Goal: Task Accomplishment & Management: Complete application form

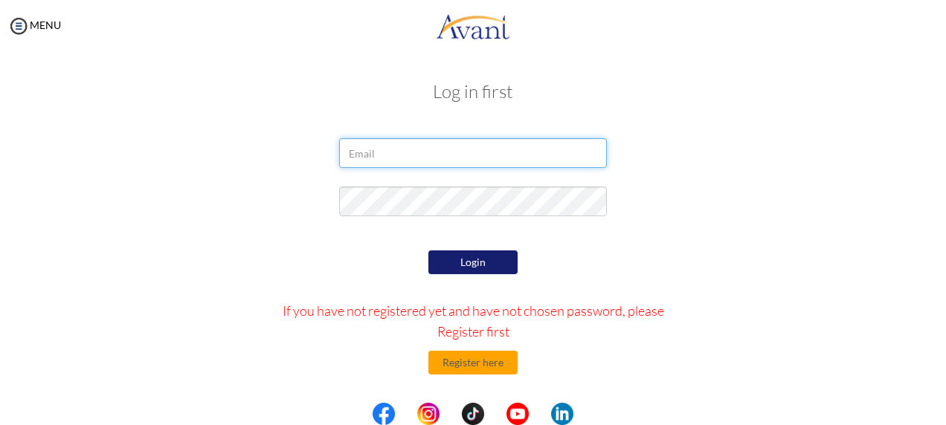
click at [412, 144] on input "email" at bounding box center [473, 153] width 268 height 30
type input "[EMAIL_ADDRESS][DOMAIN_NAME]"
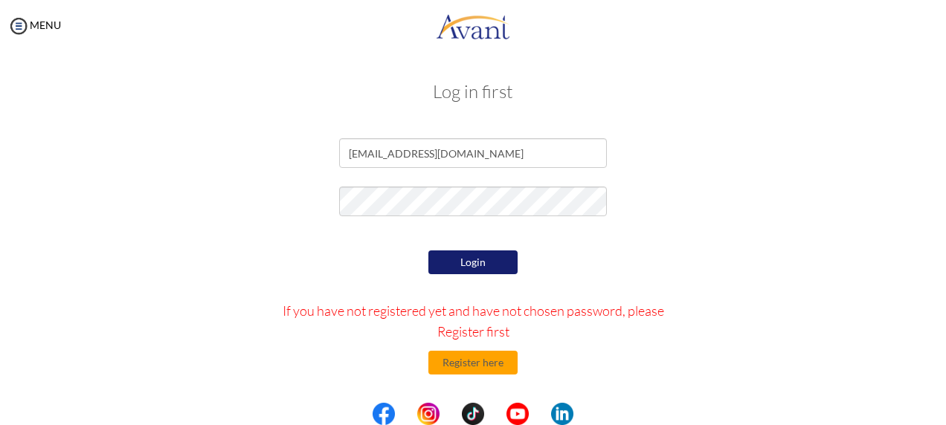
click at [486, 274] on div "Login If you have not registered yet and have not chosen password, please Regis…" at bounding box center [473, 387] width 435 height 280
click at [484, 267] on button "Login" at bounding box center [472, 263] width 89 height 24
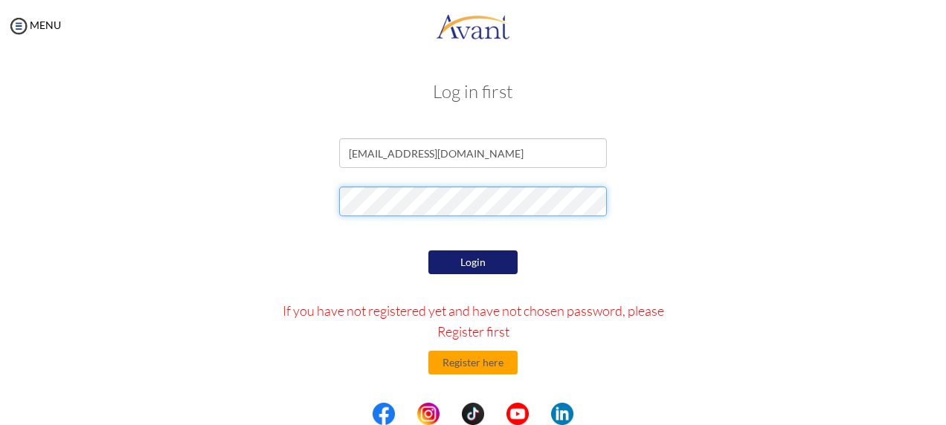
click at [205, 154] on form "caffamisan@gmail.com Login If you have not registered yet and have not chosen p…" at bounding box center [473, 332] width 848 height 388
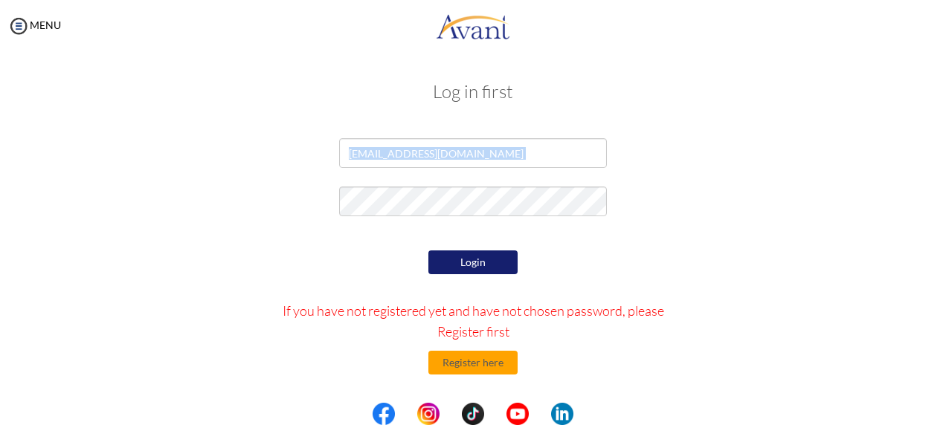
drag, startPoint x: 205, startPoint y: 154, endPoint x: 452, endPoint y: 308, distance: 291.0
click at [452, 308] on form "caffamisan@gmail.com Login If you have not registered yet and have not chosen p…" at bounding box center [473, 332] width 848 height 388
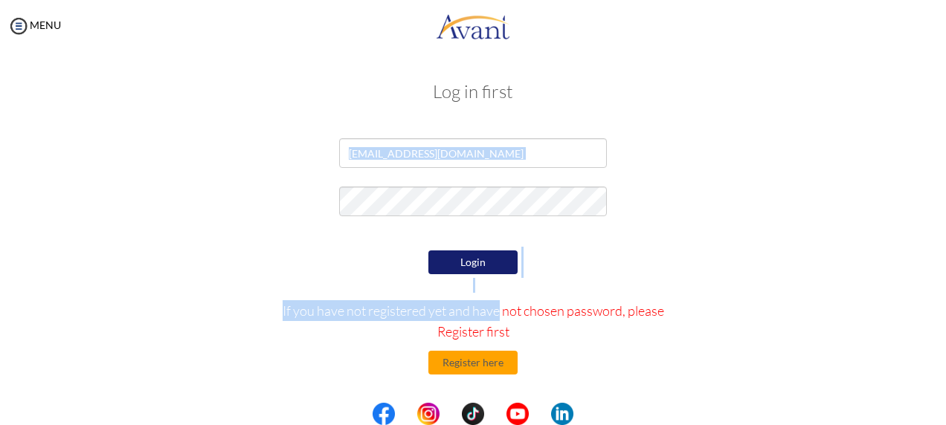
drag, startPoint x: 452, startPoint y: 308, endPoint x: 453, endPoint y: 254, distance: 54.3
click at [453, 254] on button "Login" at bounding box center [472, 263] width 89 height 24
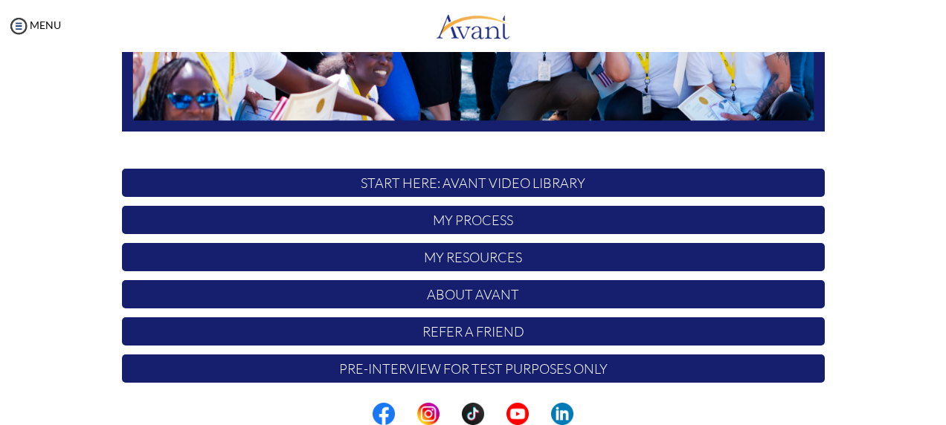
scroll to position [401, 0]
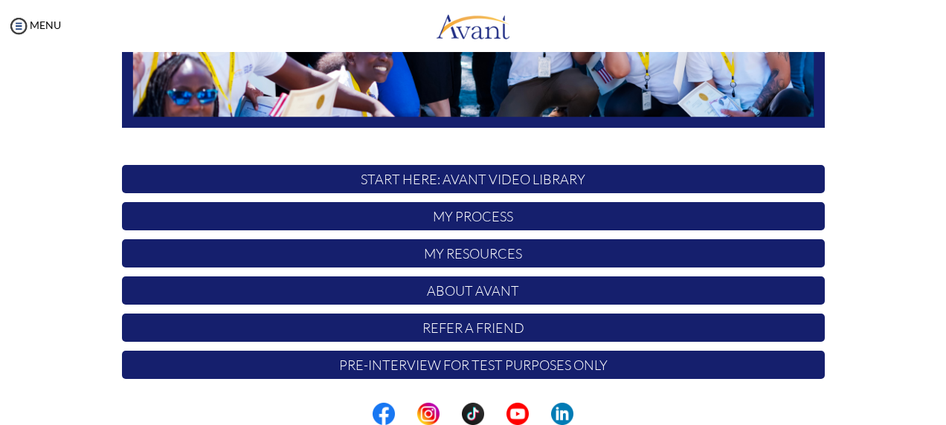
click at [516, 213] on p "My Process" at bounding box center [473, 216] width 703 height 28
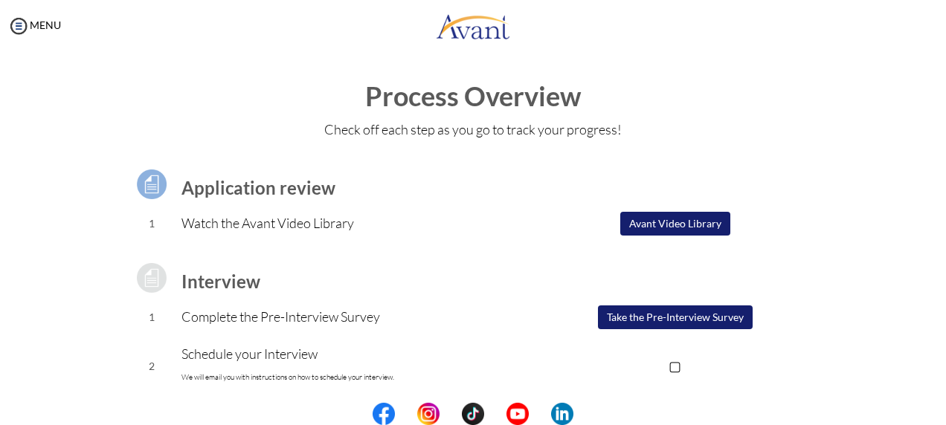
click at [660, 225] on button "Avant Video Library" at bounding box center [675, 224] width 110 height 24
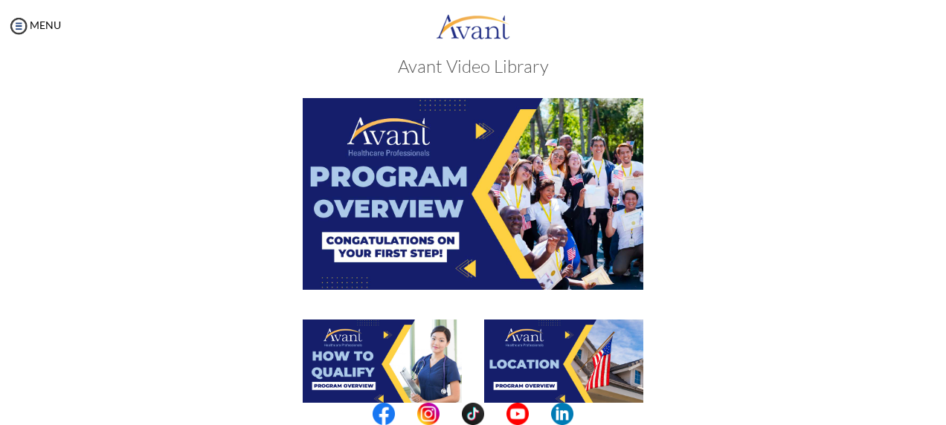
scroll to position [25, 0]
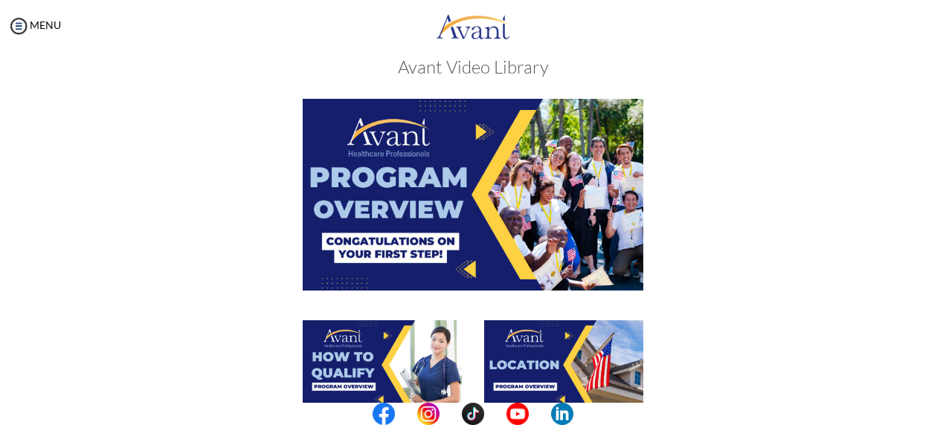
click at [367, 194] on img at bounding box center [473, 194] width 341 height 191
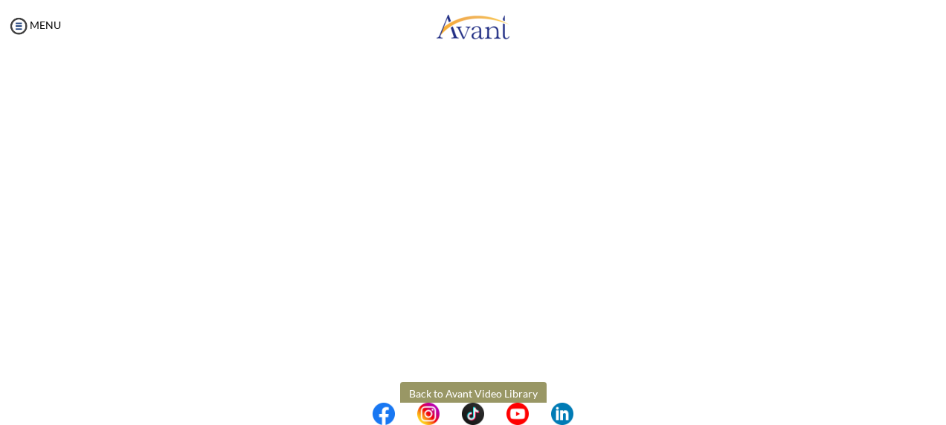
scroll to position [306, 0]
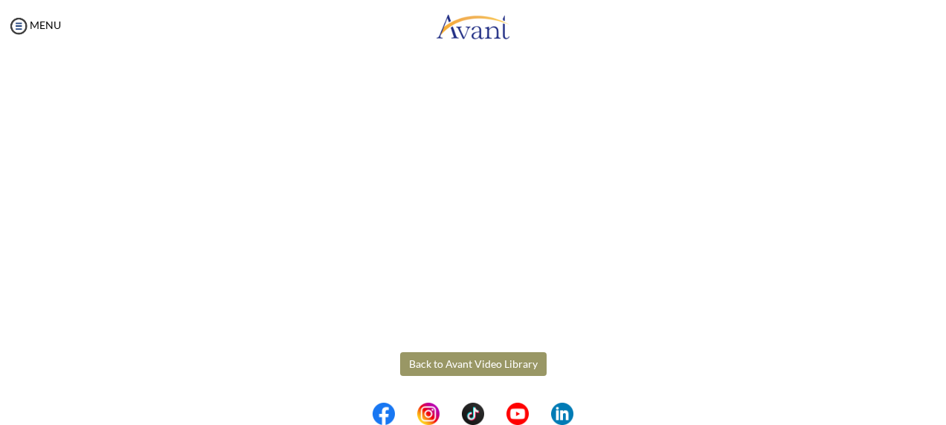
click at [528, 362] on body "Maintenance break. Please come back in 2 hours. MENU My Status What is the next…" at bounding box center [473, 212] width 946 height 425
click at [472, 357] on button "Back to Avant Video Library" at bounding box center [473, 365] width 147 height 24
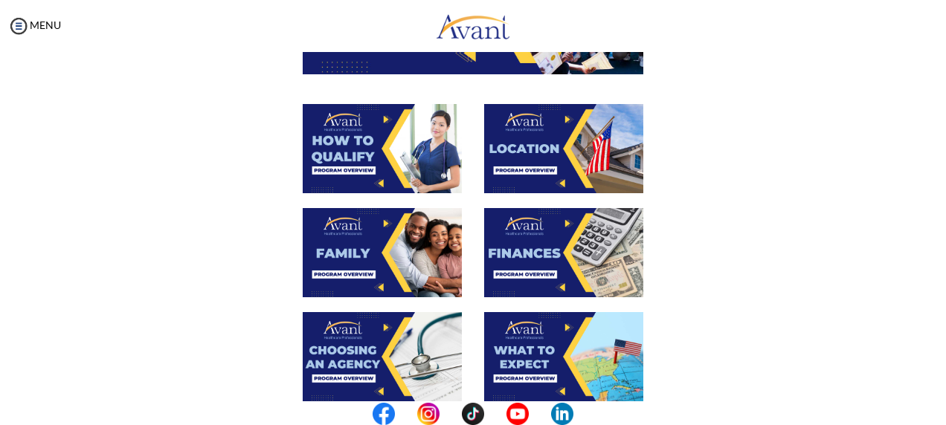
scroll to position [242, 0]
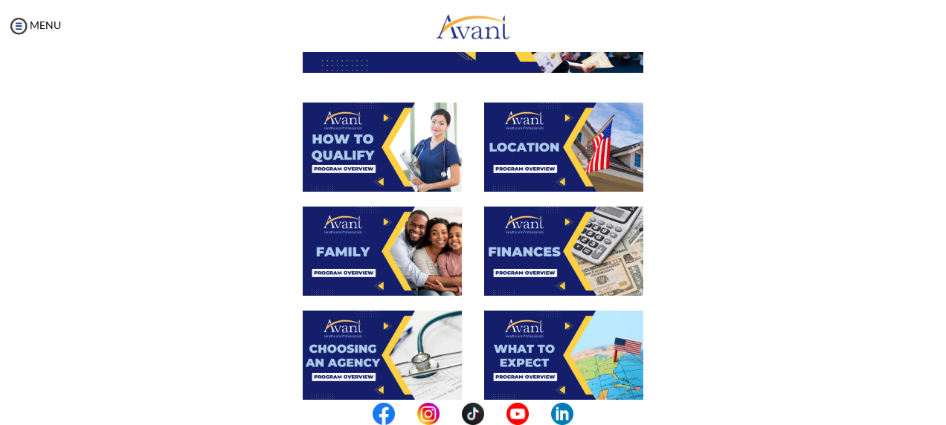
click at [393, 158] on img at bounding box center [382, 147] width 159 height 89
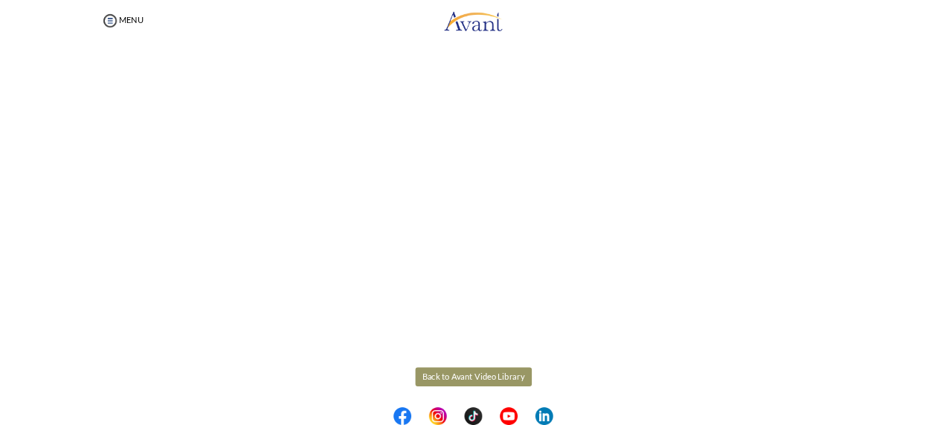
scroll to position [306, 0]
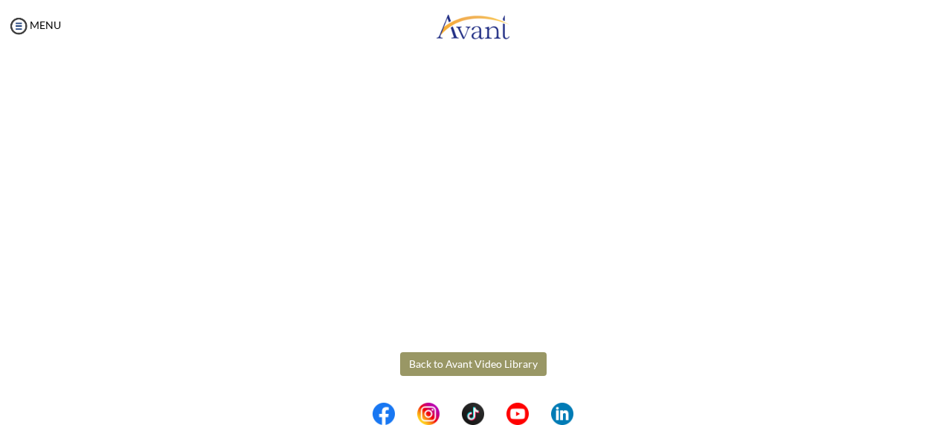
click at [519, 354] on body "Maintenance break. Please come back in 2 hours. MENU My Status What is the next…" at bounding box center [473, 212] width 946 height 425
click at [510, 360] on button "Back to Avant Video Library" at bounding box center [473, 365] width 147 height 24
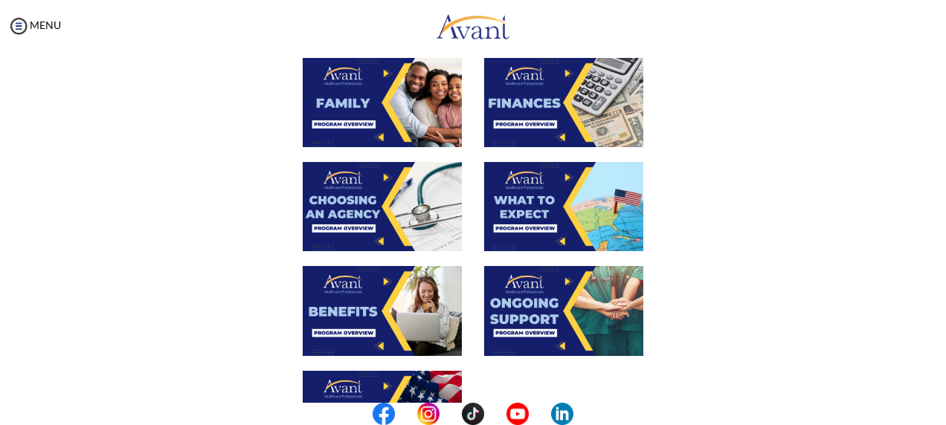
scroll to position [391, 0]
click at [433, 217] on img at bounding box center [382, 206] width 159 height 89
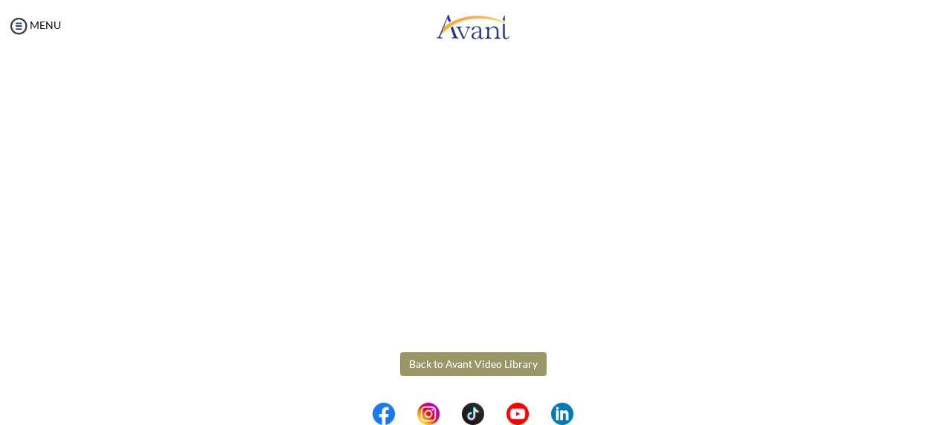
scroll to position [465, 0]
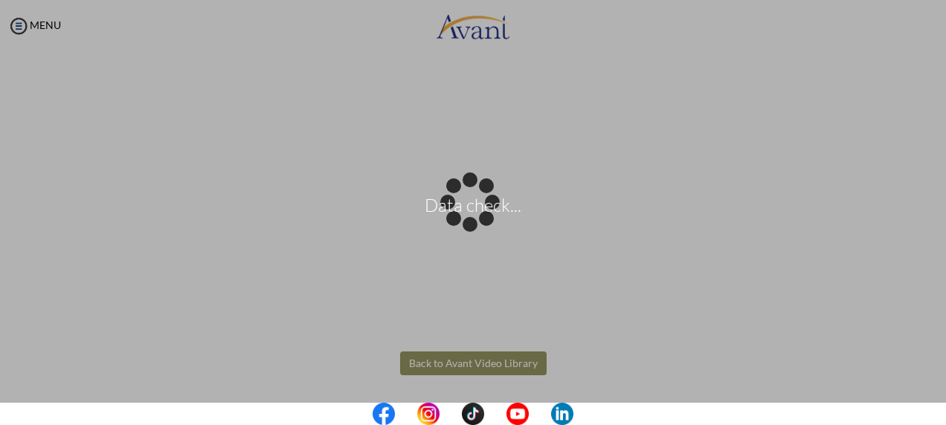
click at [474, 358] on body "Data check... Maintenance break. Please come back in 2 hours. MENU My Status Wh…" at bounding box center [473, 212] width 946 height 425
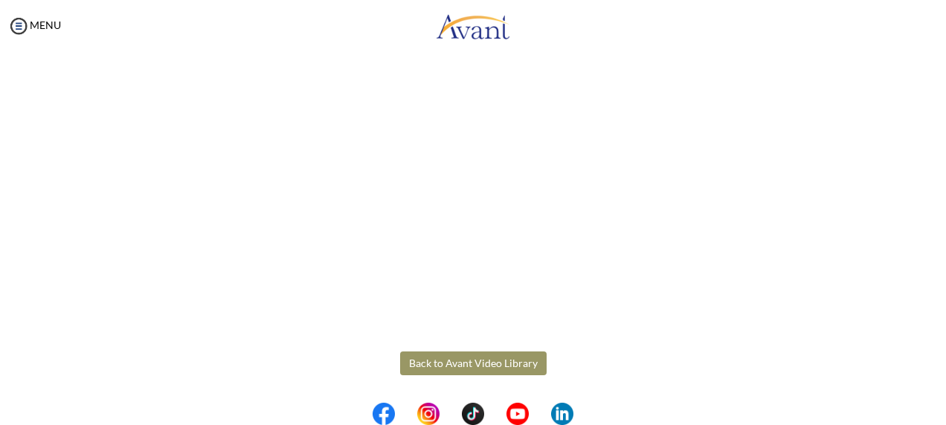
click at [474, 358] on button "Back to Avant Video Library" at bounding box center [473, 364] width 147 height 24
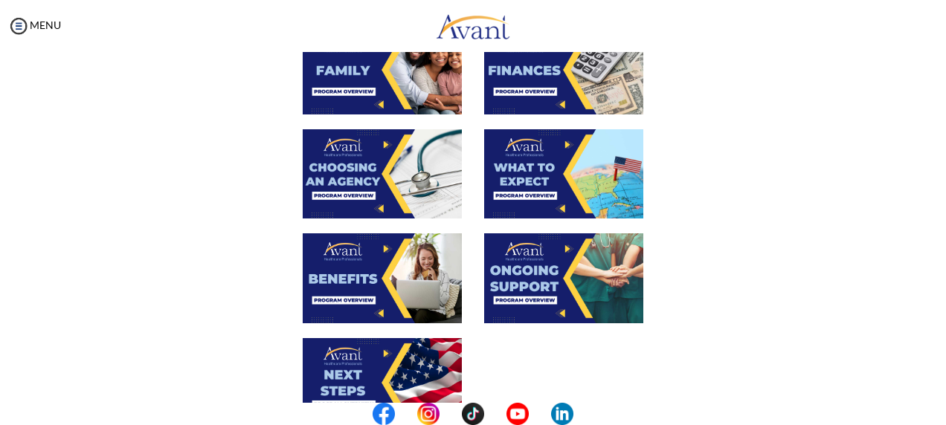
scroll to position [436, 0]
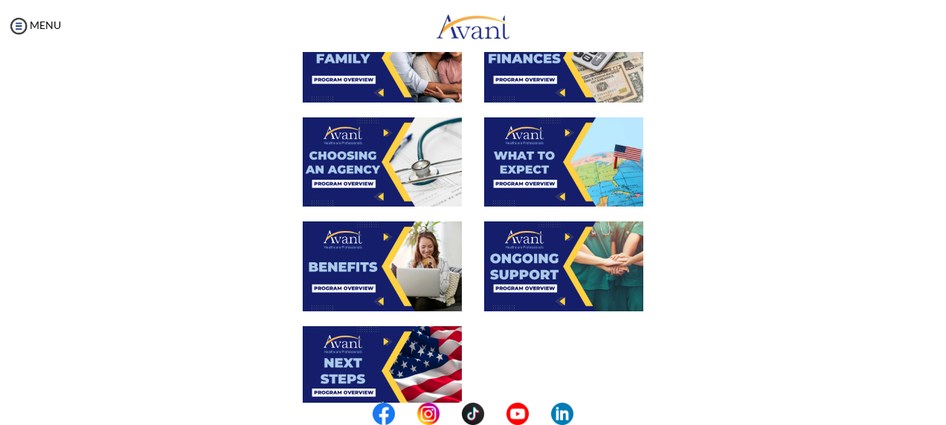
click at [565, 154] on img at bounding box center [563, 162] width 159 height 89
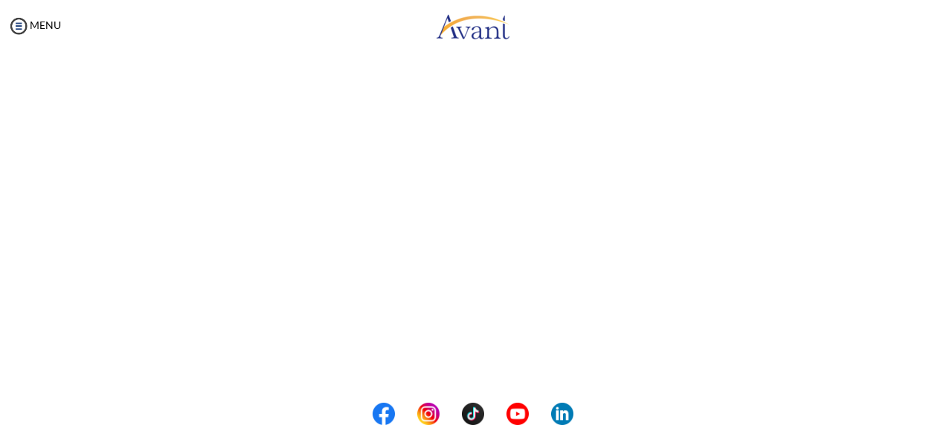
scroll to position [465, 0]
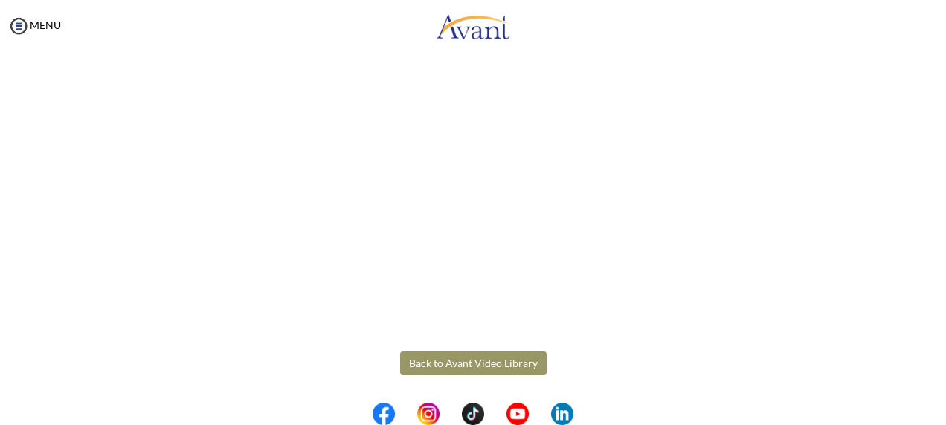
click at [523, 369] on body "Maintenance break. Please come back in 2 hours. MENU My Status What is the next…" at bounding box center [473, 212] width 946 height 425
click at [523, 369] on button "Back to Avant Video Library" at bounding box center [473, 364] width 147 height 24
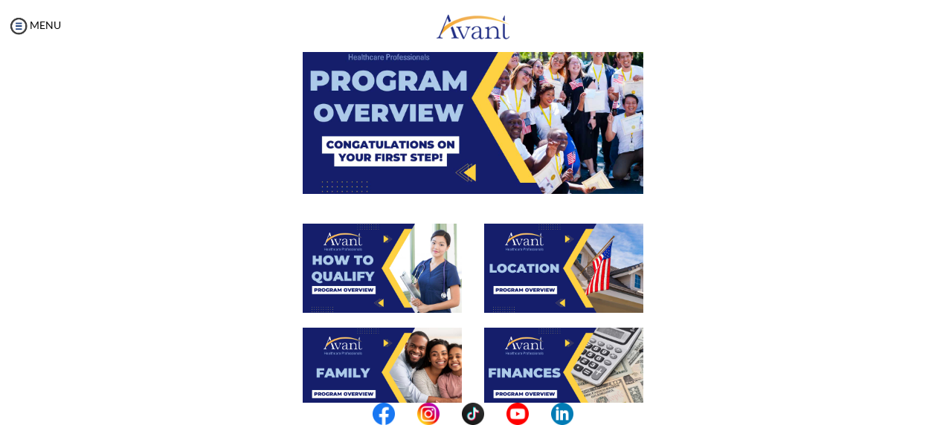
scroll to position [0, 0]
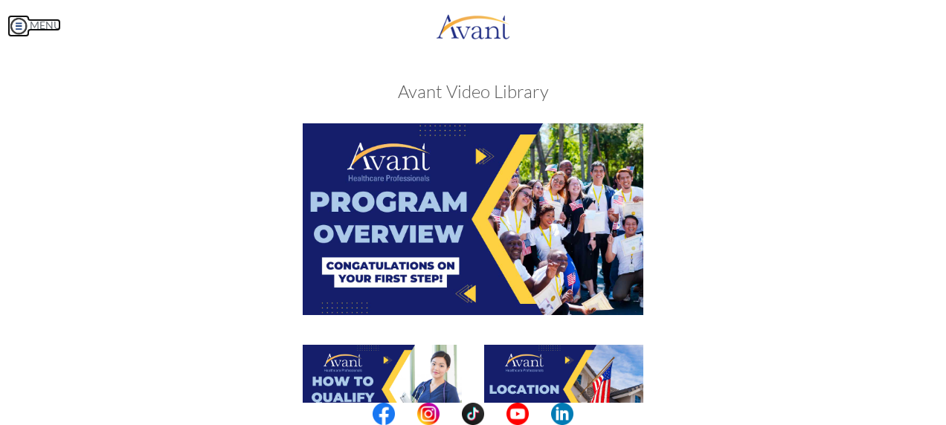
click at [22, 25] on img at bounding box center [18, 26] width 22 height 22
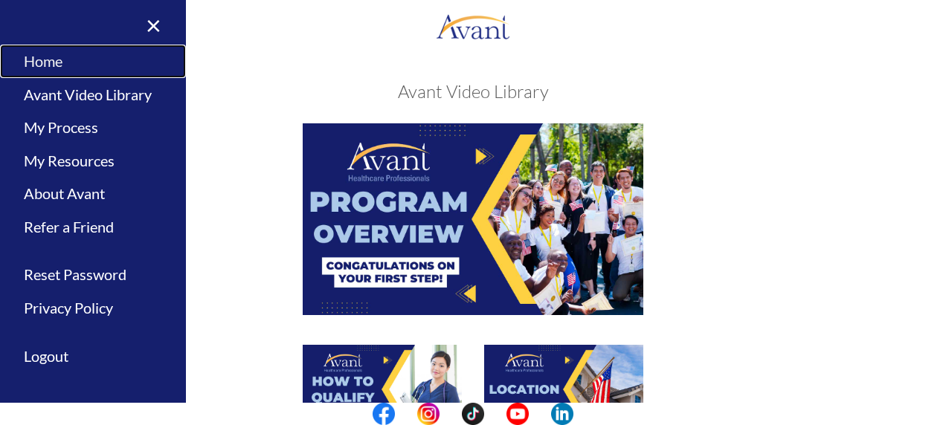
click at [49, 70] on link "Home" at bounding box center [93, 61] width 186 height 33
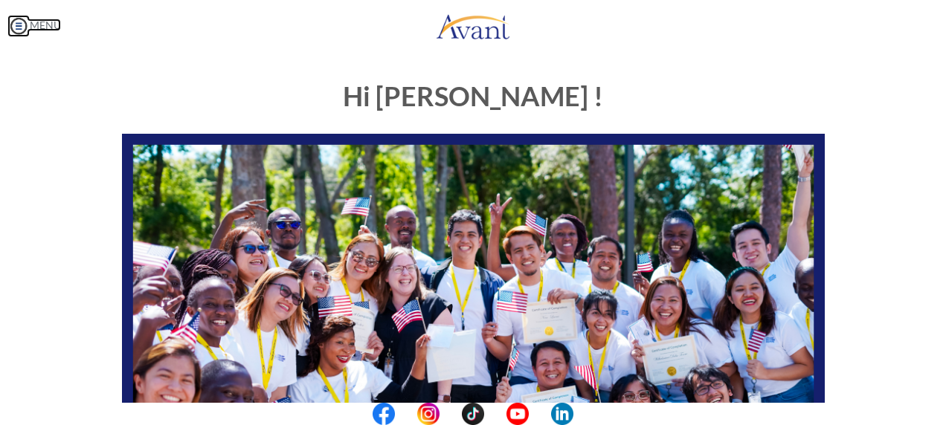
click at [24, 34] on img at bounding box center [18, 26] width 22 height 22
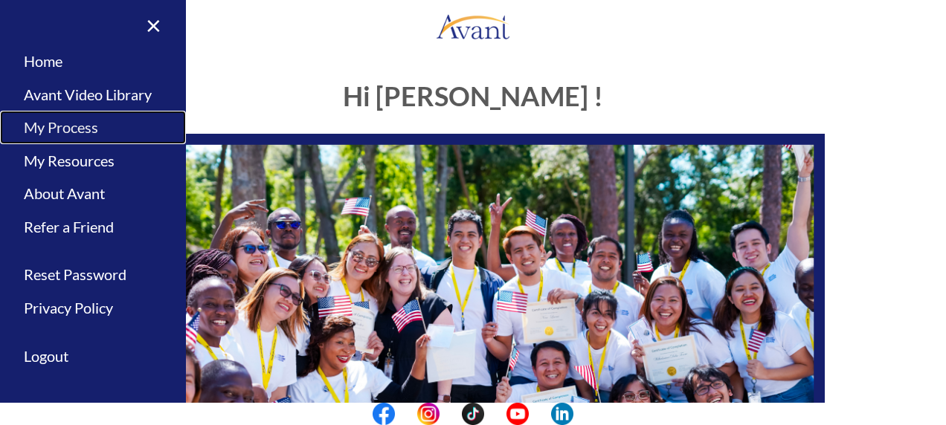
click at [43, 118] on link "My Process" at bounding box center [93, 127] width 186 height 33
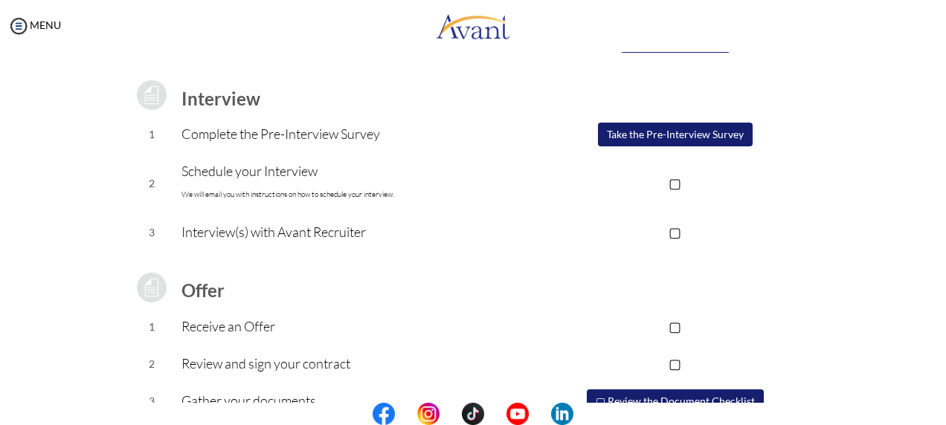
scroll to position [198, 0]
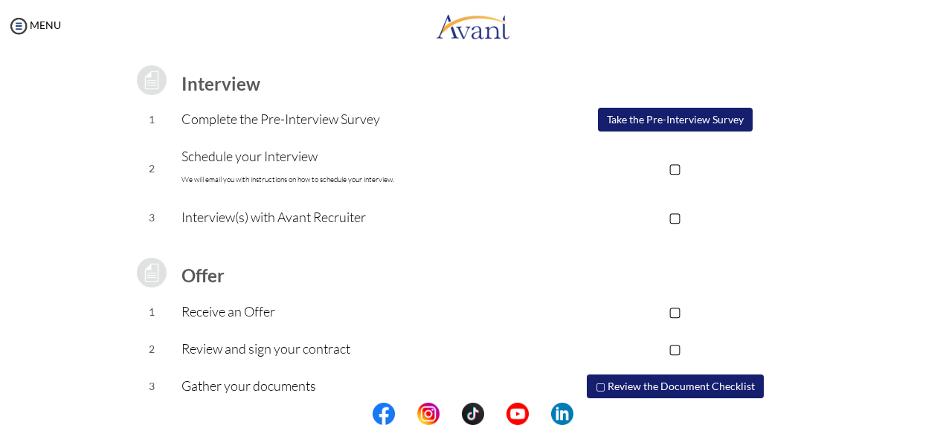
click at [674, 176] on p "▢" at bounding box center [675, 168] width 298 height 21
click at [667, 114] on button "Take the Pre-Interview Survey" at bounding box center [675, 120] width 155 height 24
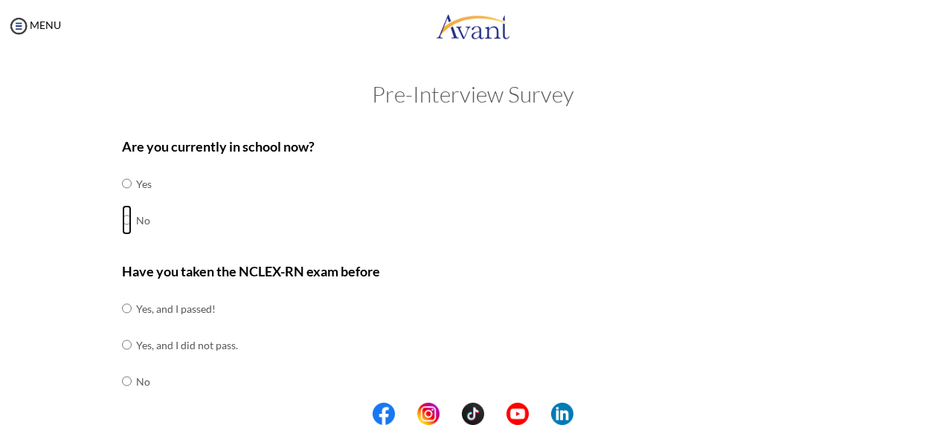
click at [122, 199] on input "radio" at bounding box center [127, 184] width 10 height 30
radio input "true"
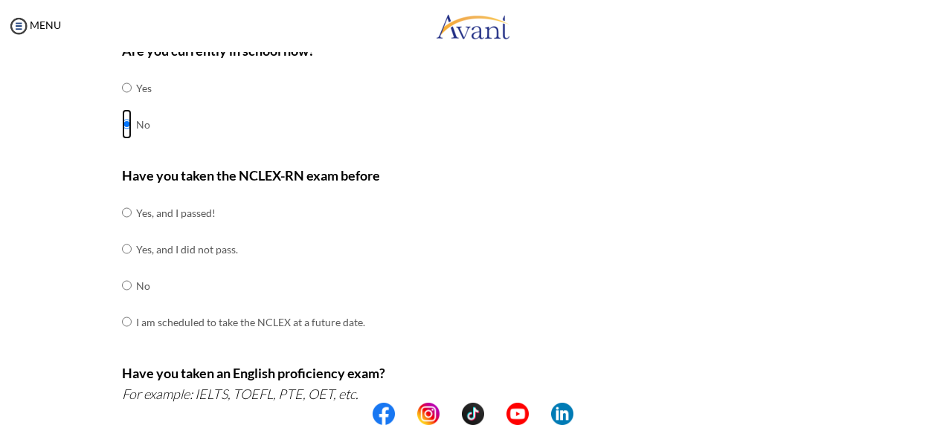
scroll to position [104, 0]
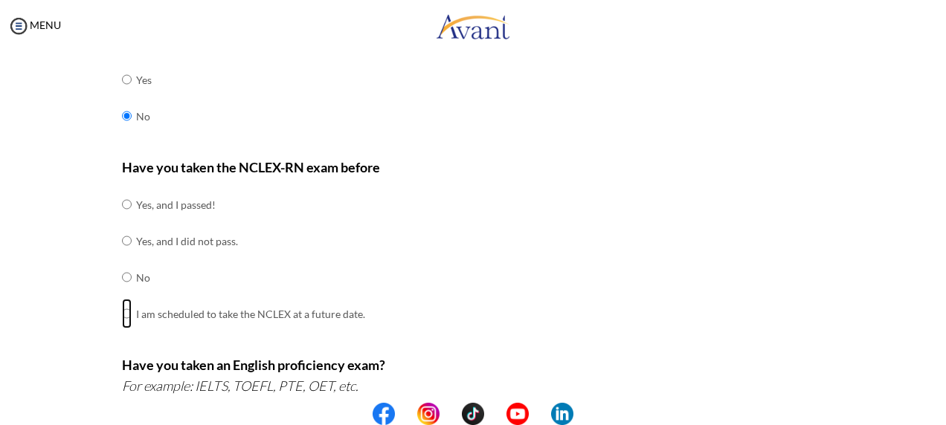
click at [122, 219] on input "radio" at bounding box center [127, 205] width 10 height 30
radio input "true"
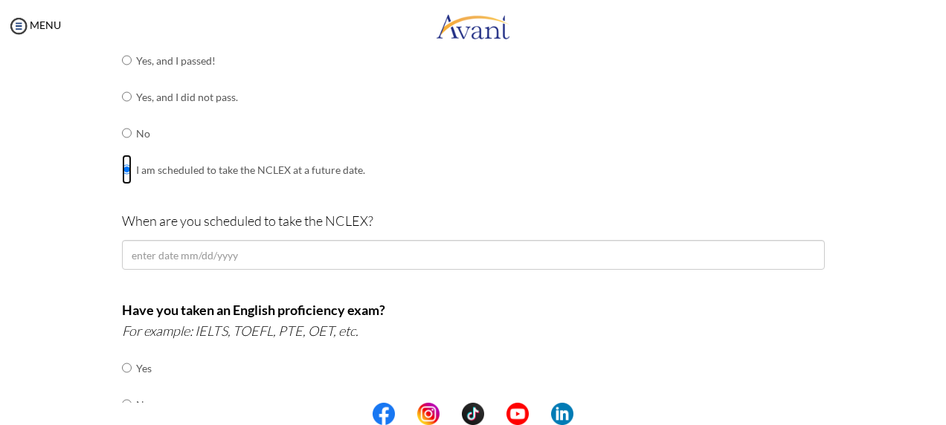
scroll to position [248, 0]
click at [122, 76] on input "radio" at bounding box center [127, 61] width 10 height 30
radio input "true"
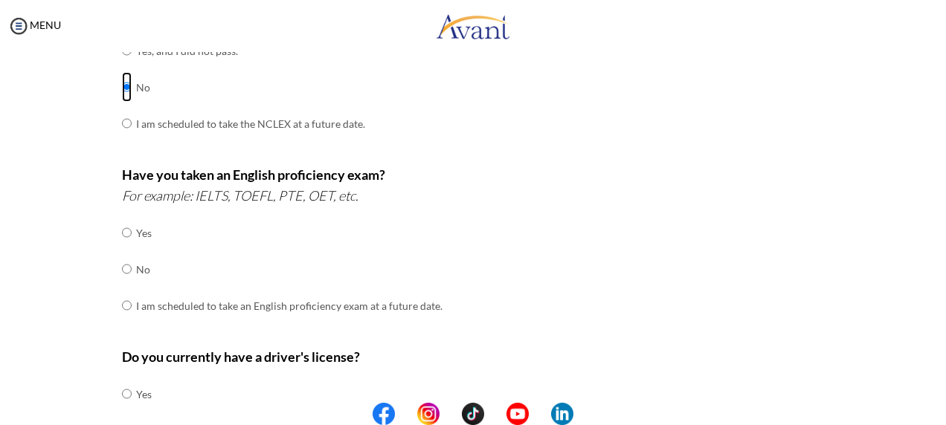
scroll to position [307, 0]
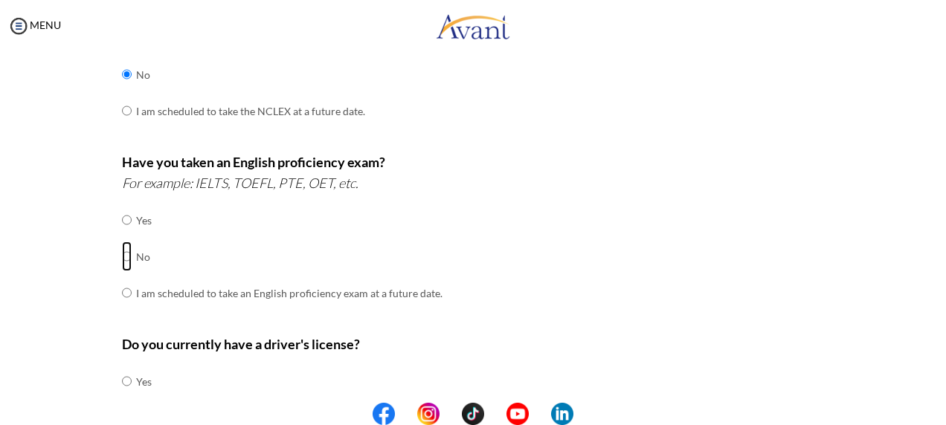
click at [122, 235] on input "radio" at bounding box center [127, 220] width 10 height 30
radio input "true"
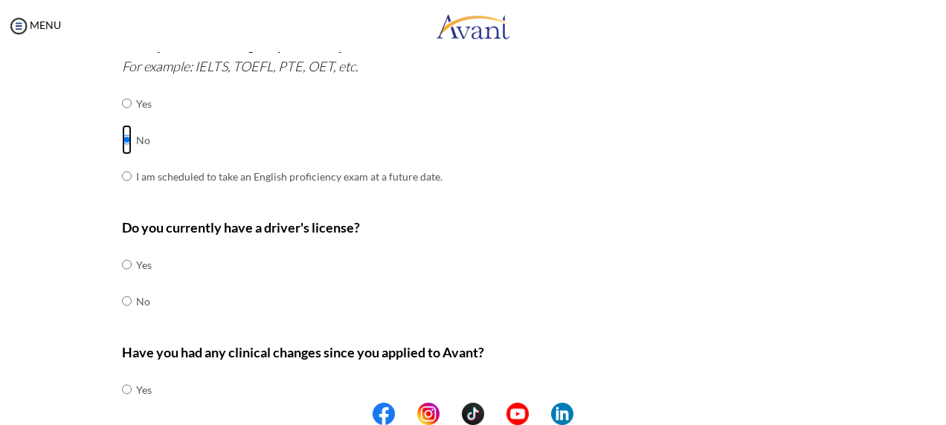
scroll to position [426, 0]
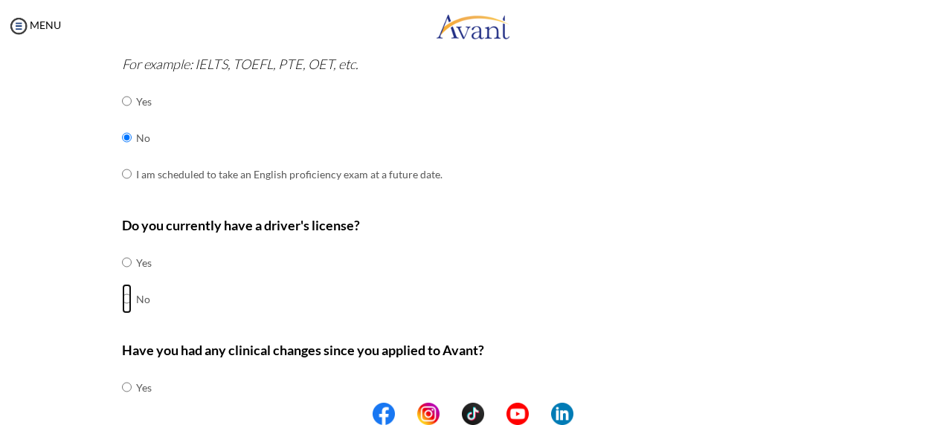
click at [122, 277] on input "radio" at bounding box center [127, 263] width 10 height 30
radio input "true"
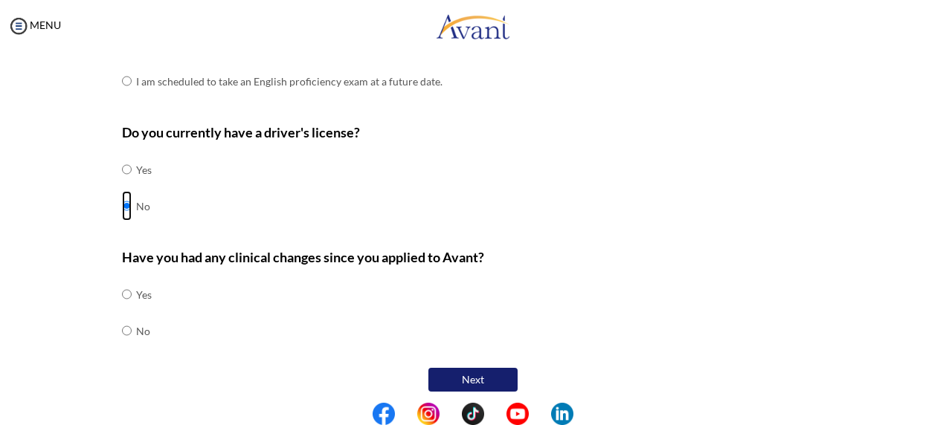
scroll to position [524, 0]
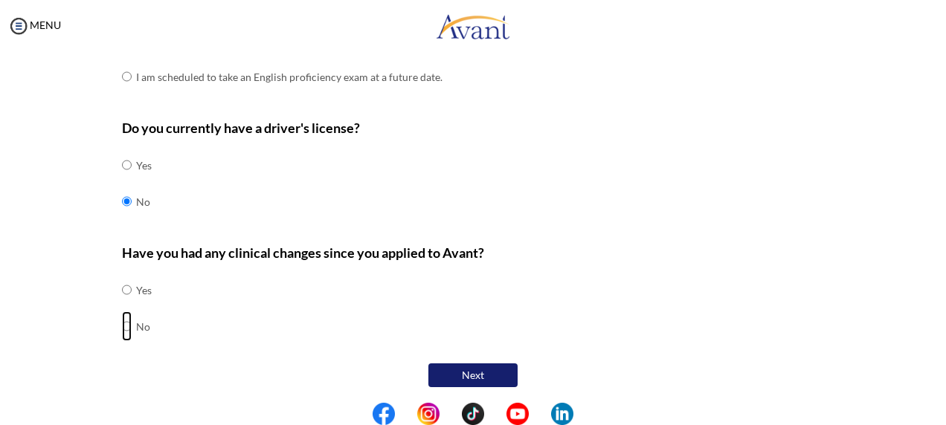
click at [122, 305] on input "radio" at bounding box center [127, 290] width 10 height 30
radio input "true"
click at [483, 368] on button "Next" at bounding box center [472, 376] width 89 height 24
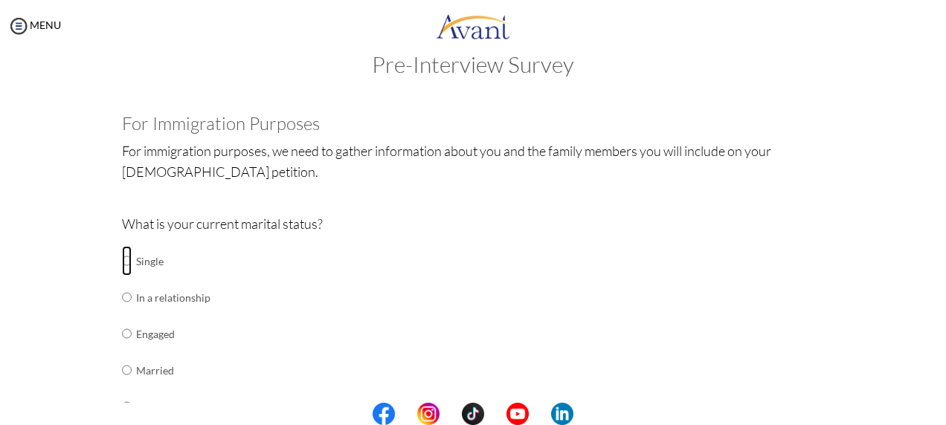
click at [122, 263] on input "radio" at bounding box center [127, 261] width 10 height 30
radio input "true"
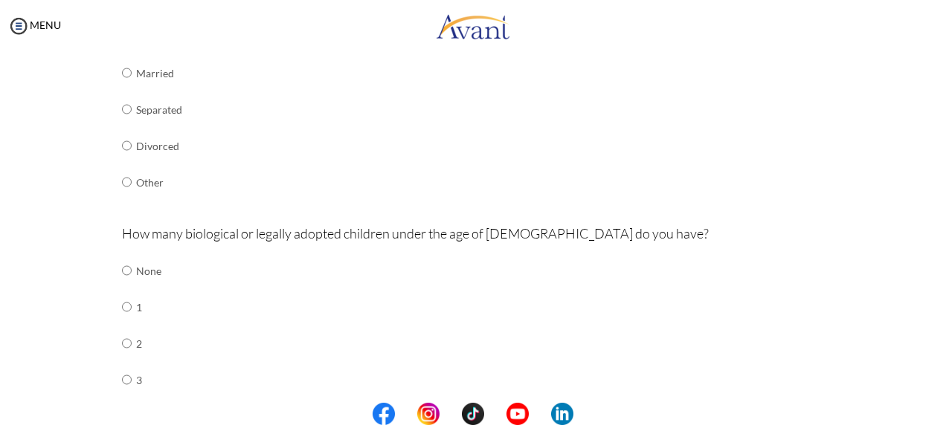
scroll to position [361, 0]
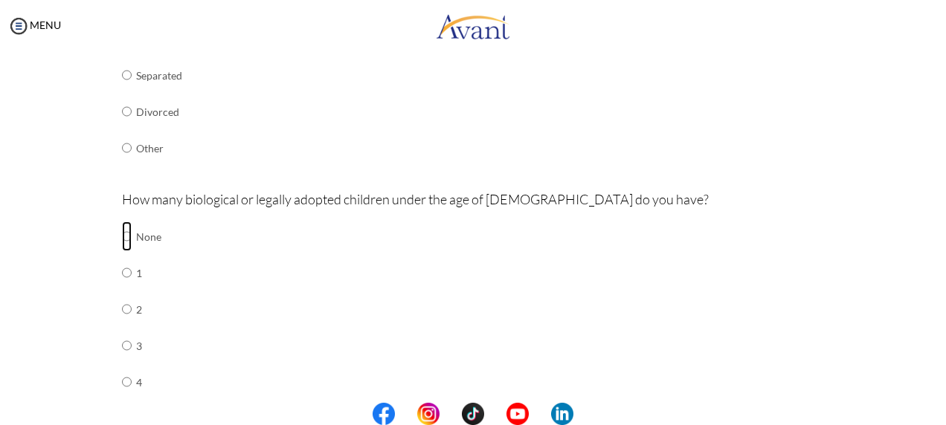
click at [122, 241] on input "radio" at bounding box center [127, 237] width 10 height 30
radio input "true"
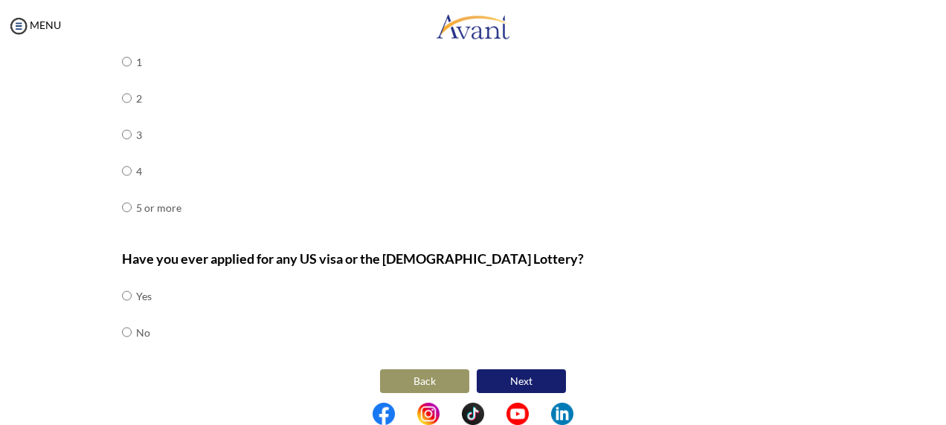
scroll to position [568, 0]
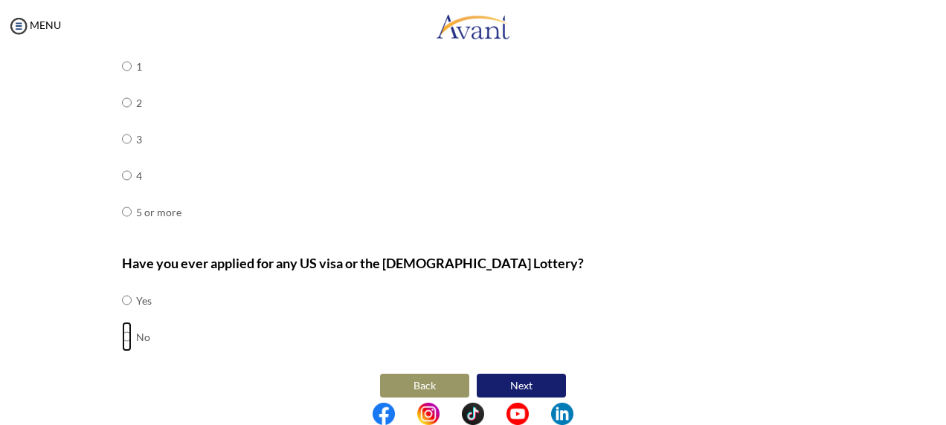
click at [122, 315] on input "radio" at bounding box center [127, 301] width 10 height 30
radio input "true"
click at [530, 374] on button "Next" at bounding box center [521, 386] width 89 height 24
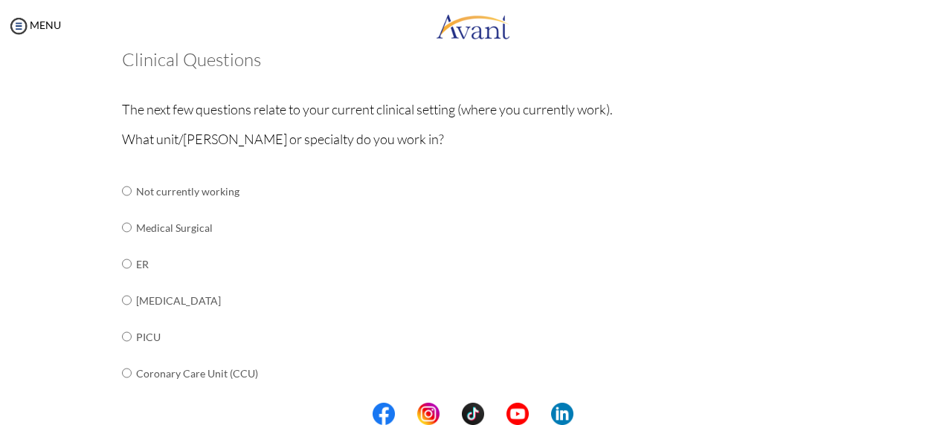
scroll to position [74, 0]
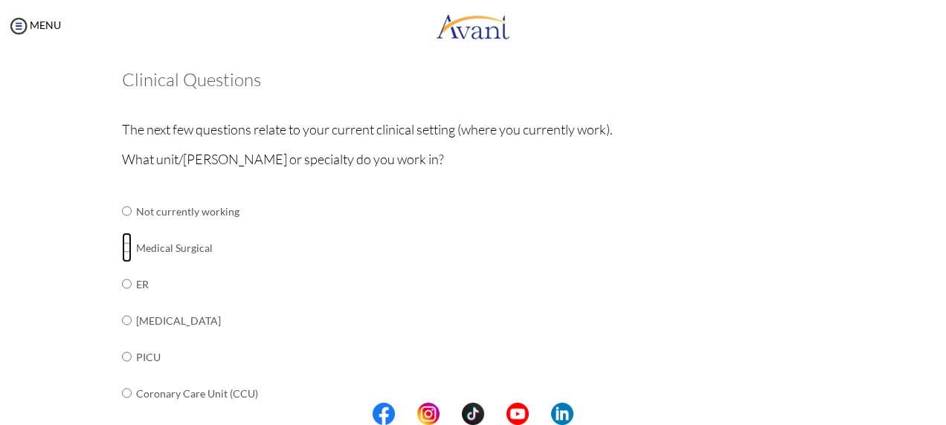
click at [122, 226] on input "radio" at bounding box center [127, 211] width 10 height 30
radio input "true"
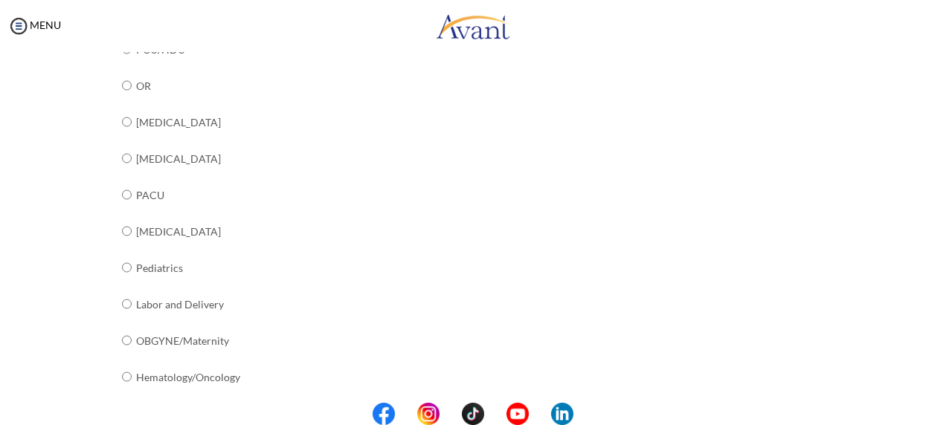
scroll to position [649, 0]
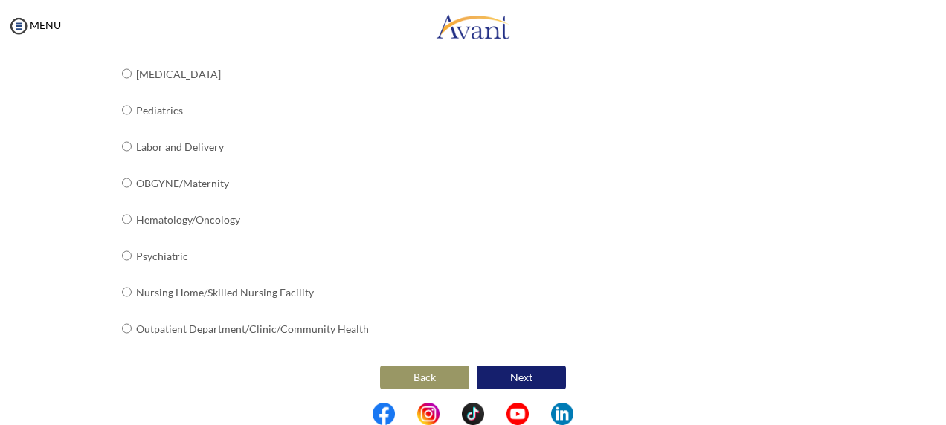
click at [521, 366] on button "Next" at bounding box center [521, 378] width 89 height 24
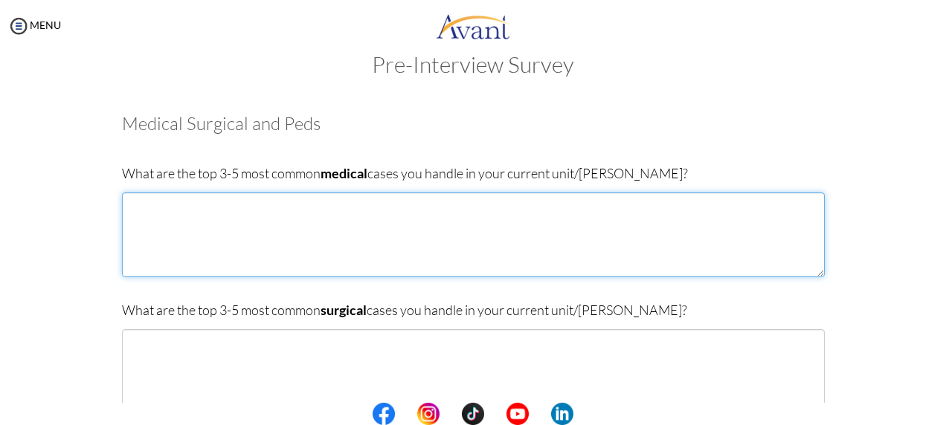
click at [406, 213] on textarea at bounding box center [473, 235] width 703 height 85
type textarea "C"
type textarea "c"
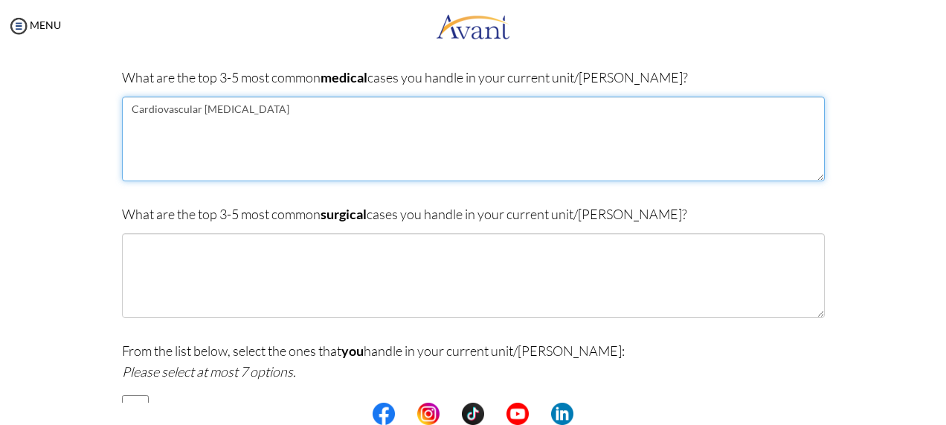
scroll to position [149, 0]
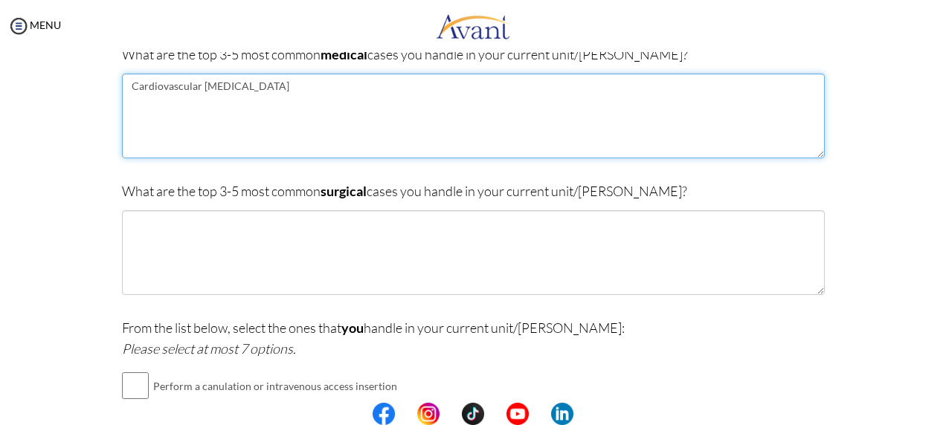
type textarea "Cardiovascular Heart Failure"
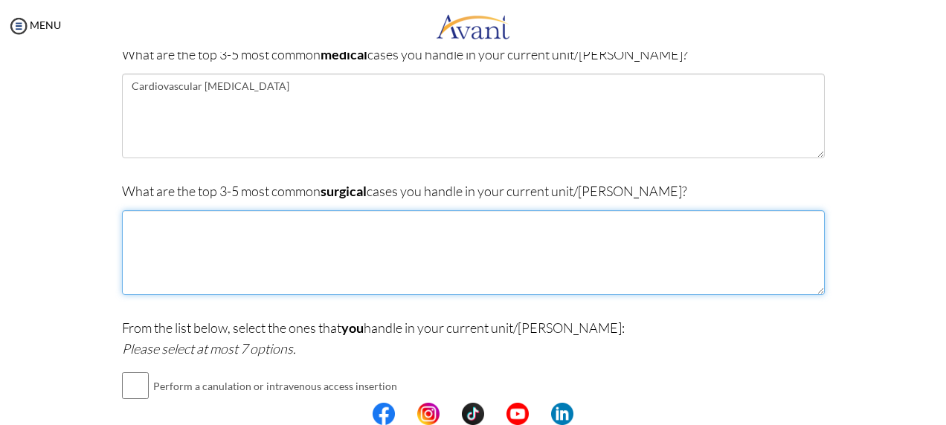
click at [225, 254] on textarea at bounding box center [473, 252] width 703 height 85
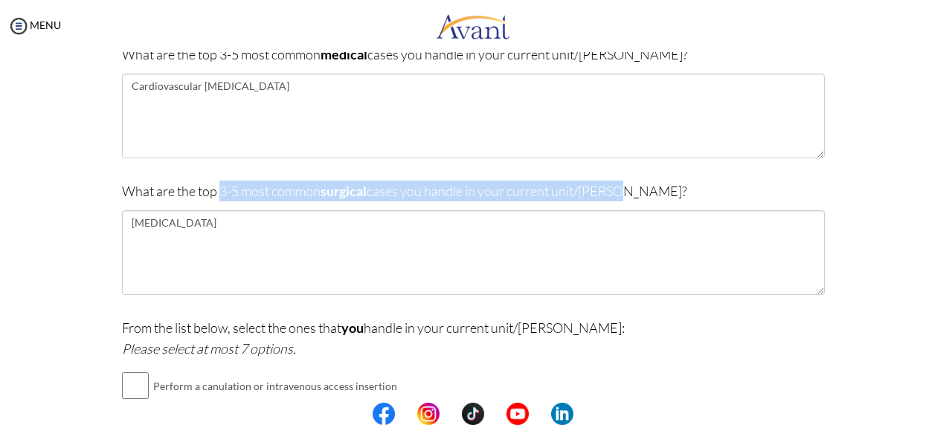
drag, startPoint x: 217, startPoint y: 195, endPoint x: 651, endPoint y: 193, distance: 433.6
click at [651, 193] on p "What are the top 3-5 most common surgical cases you handle in your current unit…" at bounding box center [473, 191] width 703 height 21
copy p "3-5 most common surgical cases you handle in your current unit/ward?"
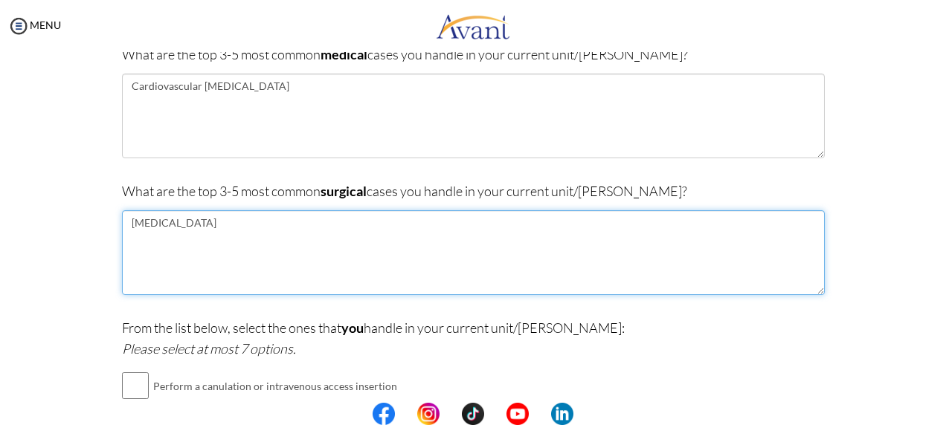
click at [287, 222] on textarea "Appendectomy" at bounding box center [473, 252] width 703 height 85
type textarea "Appendectomy Orthopedic Surgeries Mastectomy hernia repair"
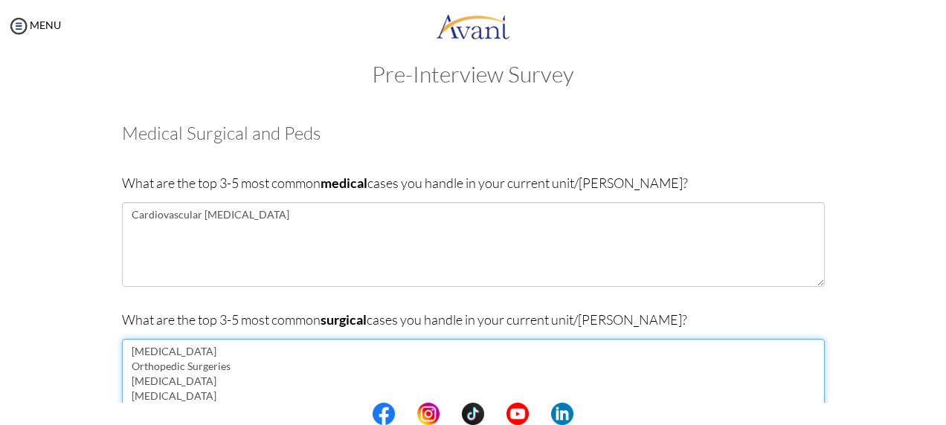
scroll to position [15, 0]
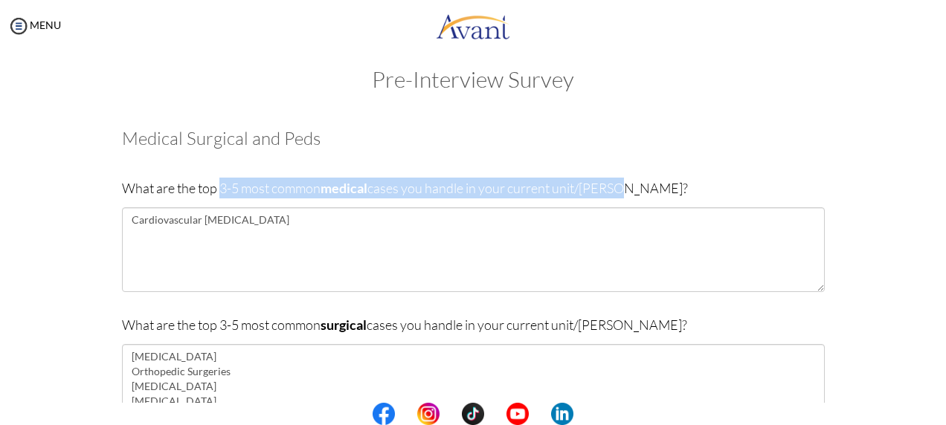
drag, startPoint x: 217, startPoint y: 187, endPoint x: 627, endPoint y: 176, distance: 409.9
copy p "3-5 most common medical cases you handle in your current unit/ward?"
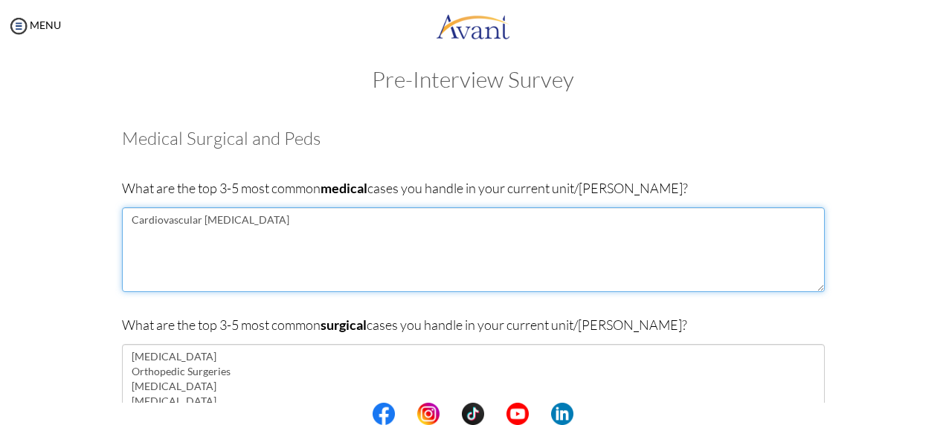
click at [283, 239] on textarea "Cardiovascular Heart Failure" at bounding box center [473, 249] width 703 height 85
click at [167, 222] on textarea "Cardiovascular Heart Failure" at bounding box center [473, 249] width 703 height 85
click at [277, 228] on textarea "Congestive Heart Failure" at bounding box center [473, 249] width 703 height 85
click at [125, 251] on textarea "Congestive Heart Failure Pneumonia Diabetes Complications" at bounding box center [473, 249] width 703 height 85
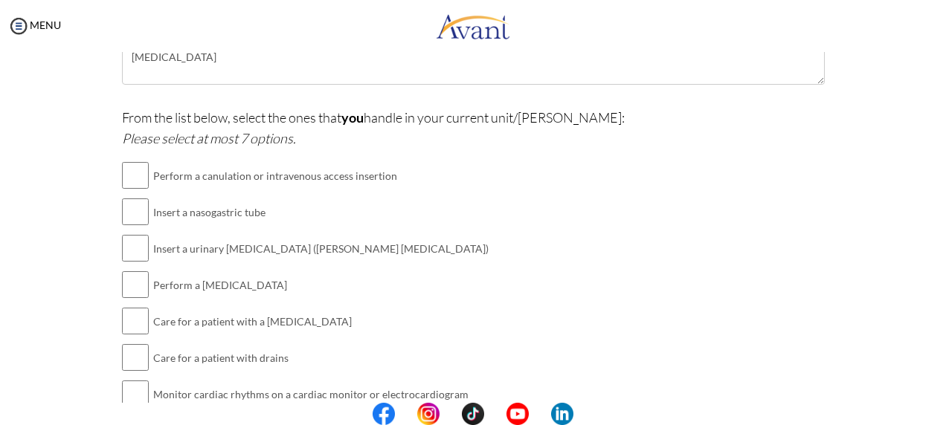
scroll to position [361, 0]
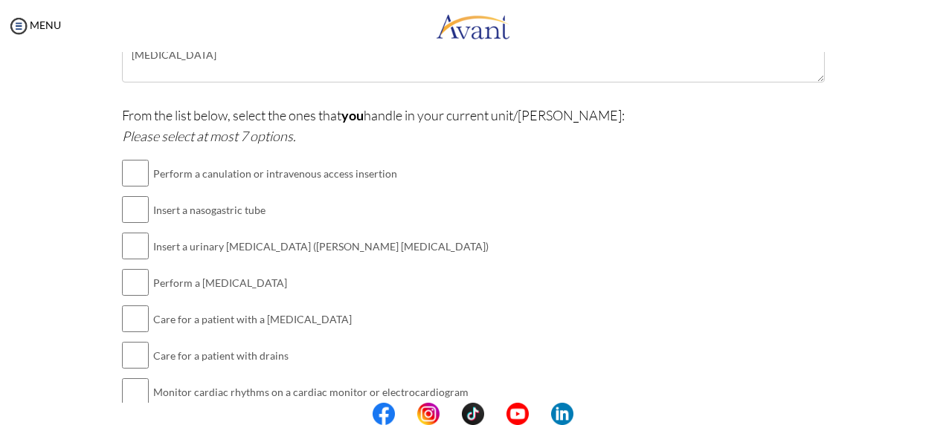
type textarea "Congestive Heart Failure Pneumonia CKD Dengue fever Febrile seizures"
click at [128, 167] on input "checkbox" at bounding box center [135, 173] width 27 height 30
checkbox input "true"
click at [129, 213] on input "checkbox" at bounding box center [135, 210] width 27 height 30
checkbox input "true"
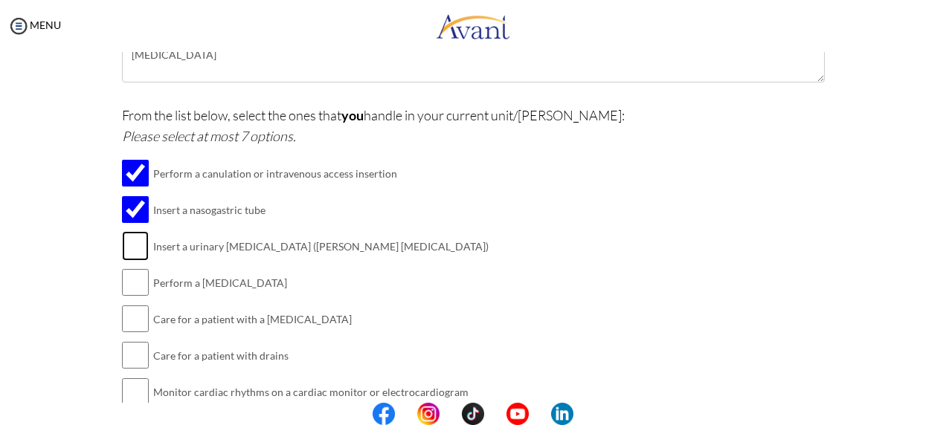
click at [124, 235] on input "checkbox" at bounding box center [135, 246] width 27 height 30
checkbox input "true"
click at [137, 280] on input "checkbox" at bounding box center [135, 283] width 27 height 30
checkbox input "true"
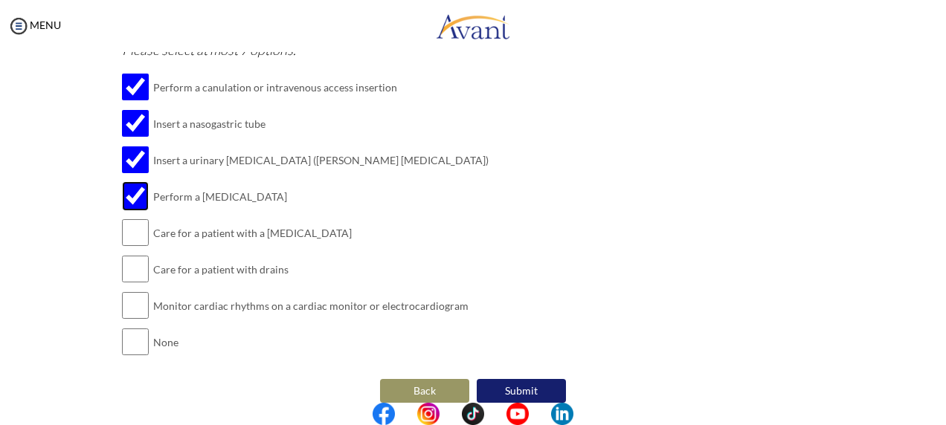
scroll to position [463, 0]
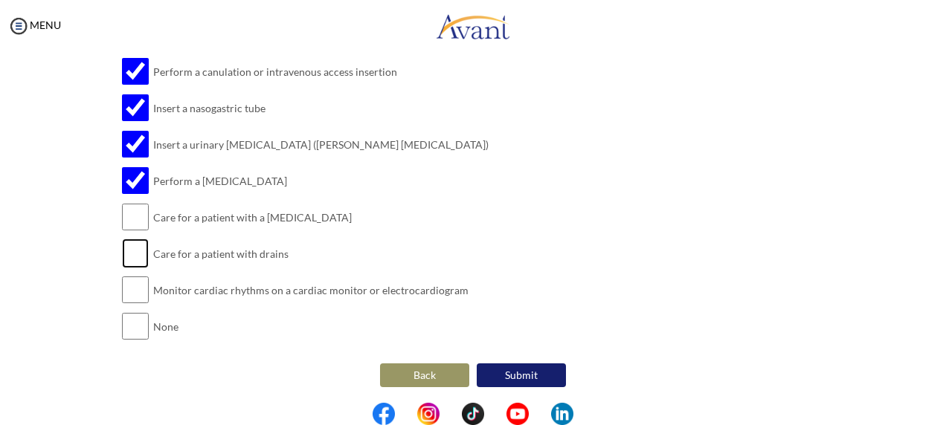
click at [126, 251] on input "checkbox" at bounding box center [135, 254] width 27 height 30
checkbox input "true"
click at [124, 291] on input "checkbox" at bounding box center [135, 290] width 27 height 30
checkbox input "true"
click at [530, 369] on button "Submit" at bounding box center [521, 376] width 89 height 24
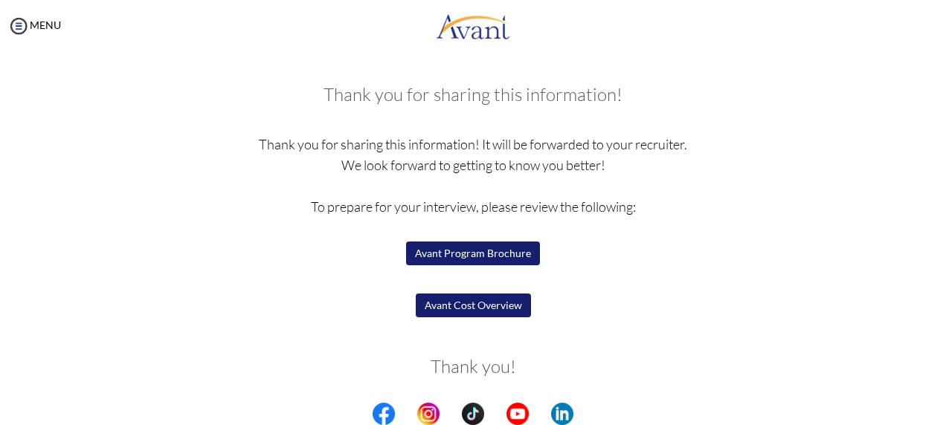
scroll to position [101, 0]
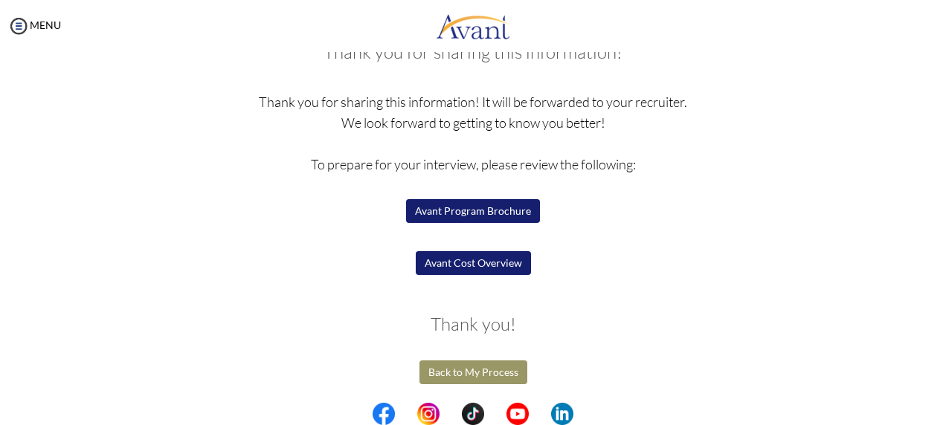
click at [492, 260] on button "Avant Cost Overview" at bounding box center [473, 263] width 115 height 24
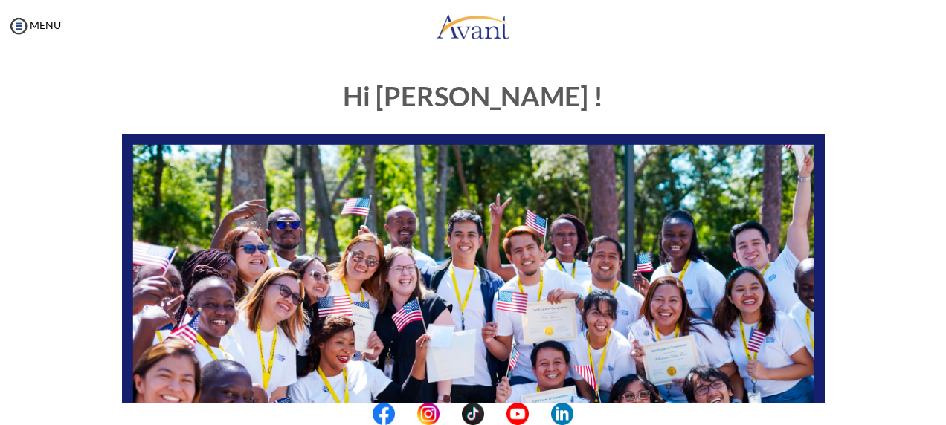
scroll to position [401, 0]
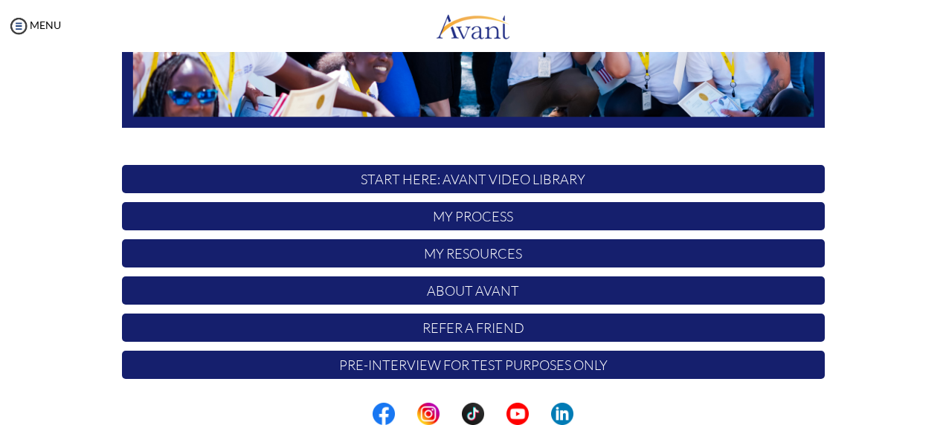
click at [447, 221] on p "My Process" at bounding box center [473, 216] width 703 height 28
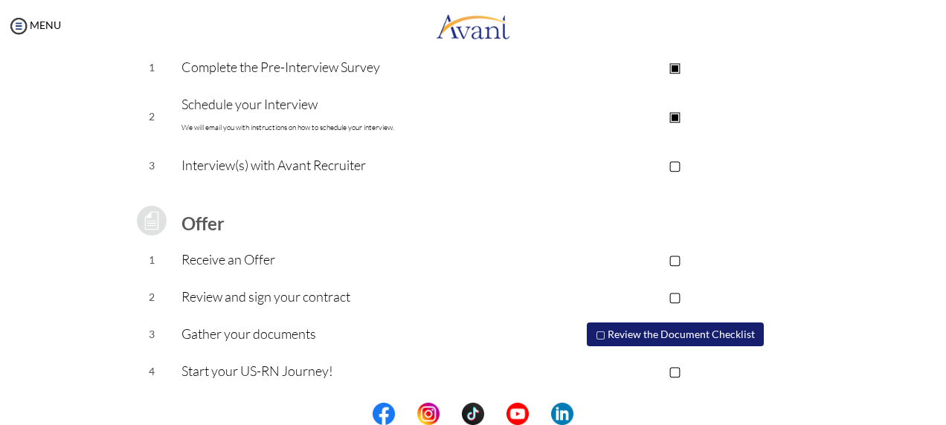
scroll to position [251, 0]
click at [636, 336] on button "▢ Review the Document Checklist" at bounding box center [675, 334] width 177 height 24
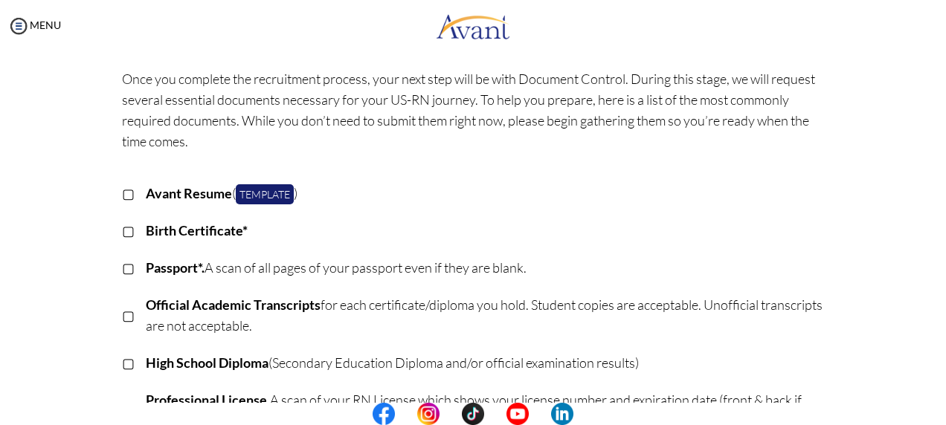
scroll to position [58, 0]
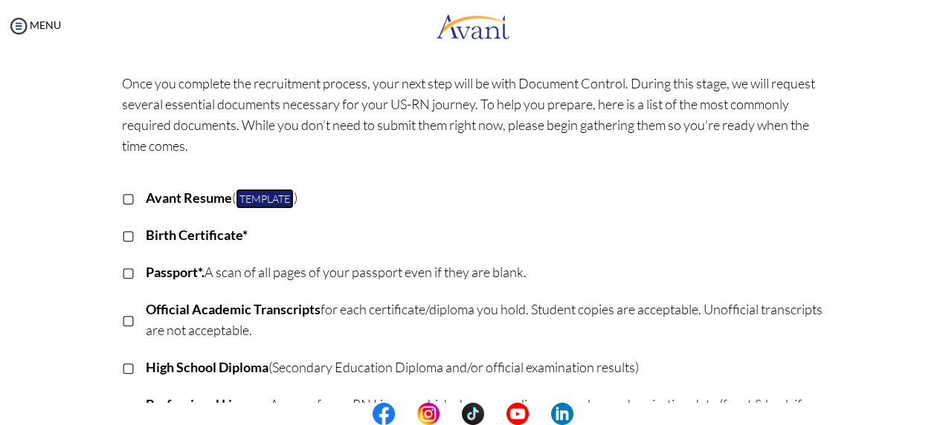
click at [260, 204] on link "Template" at bounding box center [265, 199] width 58 height 20
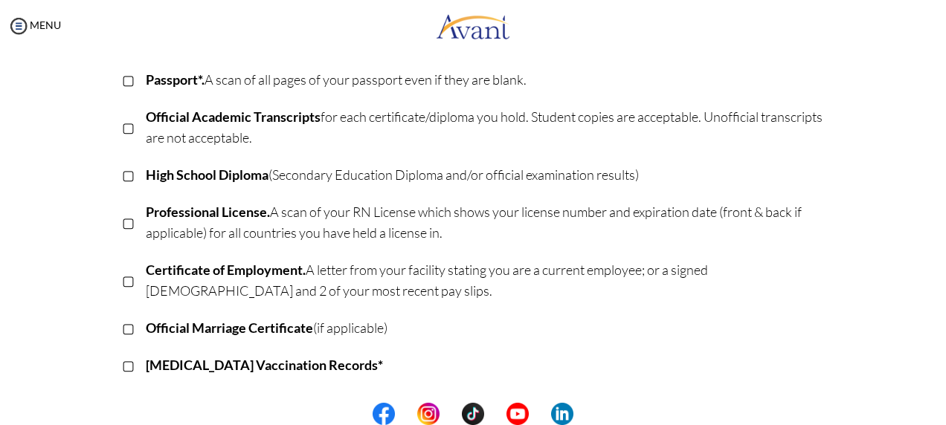
scroll to position [251, 0]
